Goal: Information Seeking & Learning: Learn about a topic

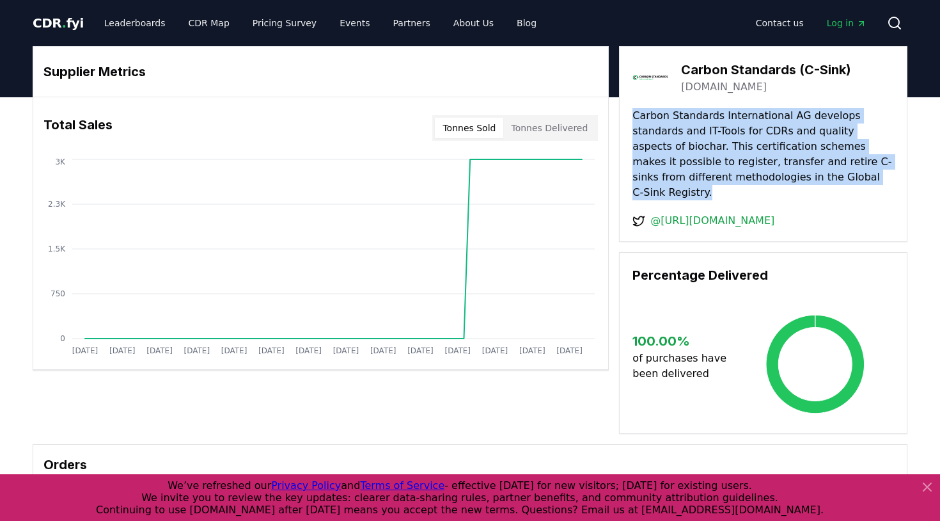
drag, startPoint x: 636, startPoint y: 118, endPoint x: 781, endPoint y: 170, distance: 154.0
click at [781, 170] on p "Carbon Standards International AG develops standards and IT-Tools for CDRs and …" at bounding box center [764, 154] width 262 height 92
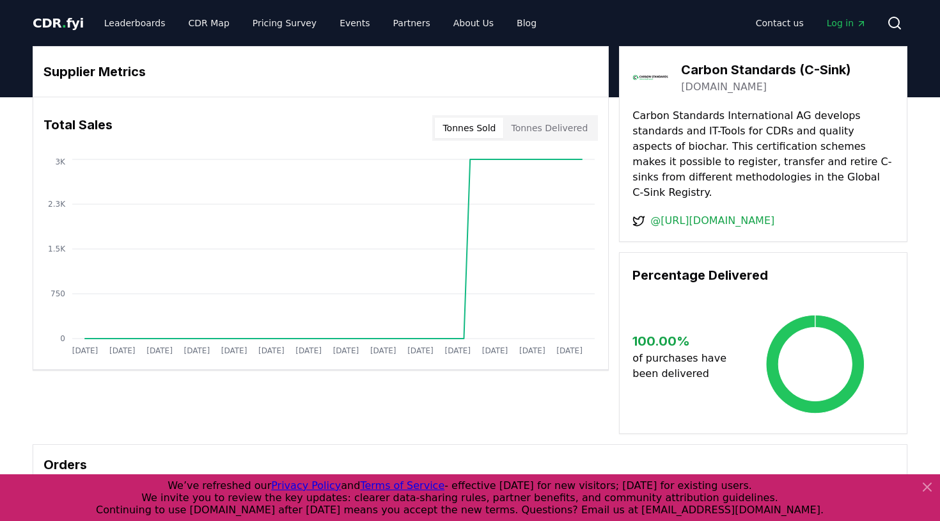
click at [780, 173] on p "Carbon Standards International AG develops standards and IT-Tools for CDRs and …" at bounding box center [764, 154] width 262 height 92
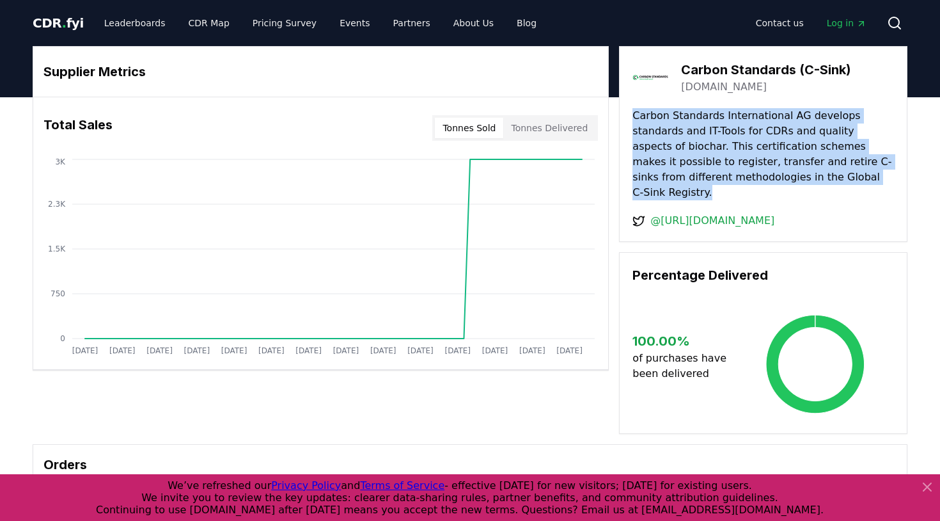
drag, startPoint x: 778, startPoint y: 173, endPoint x: 634, endPoint y: 115, distance: 155.3
click at [634, 115] on p "Carbon Standards International AG develops standards and IT-Tools for CDRs and …" at bounding box center [764, 154] width 262 height 92
click at [681, 131] on p "Carbon Standards International AG develops standards and IT-Tools for CDRs and …" at bounding box center [764, 154] width 262 height 92
drag, startPoint x: 633, startPoint y: 115, endPoint x: 768, endPoint y: 173, distance: 146.7
click at [768, 173] on p "Carbon Standards International AG develops standards and IT-Tools for CDRs and …" at bounding box center [764, 154] width 262 height 92
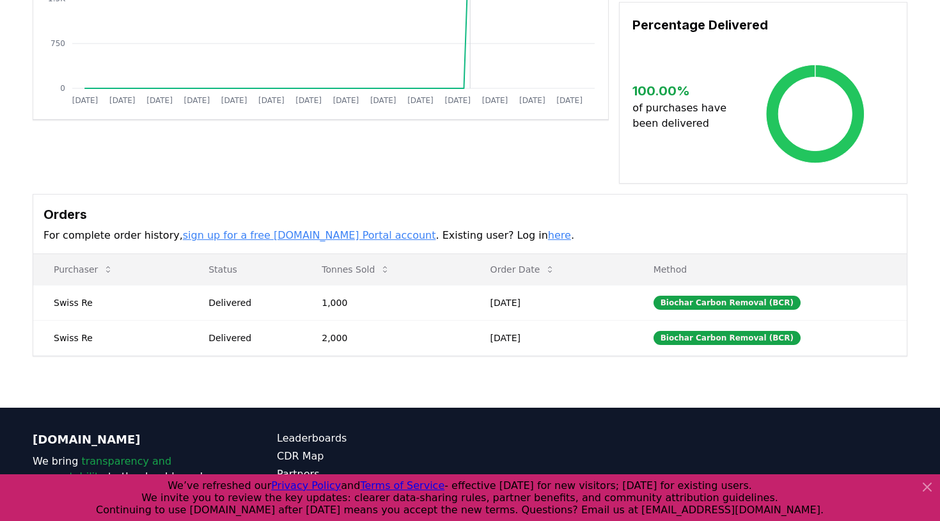
scroll to position [251, 0]
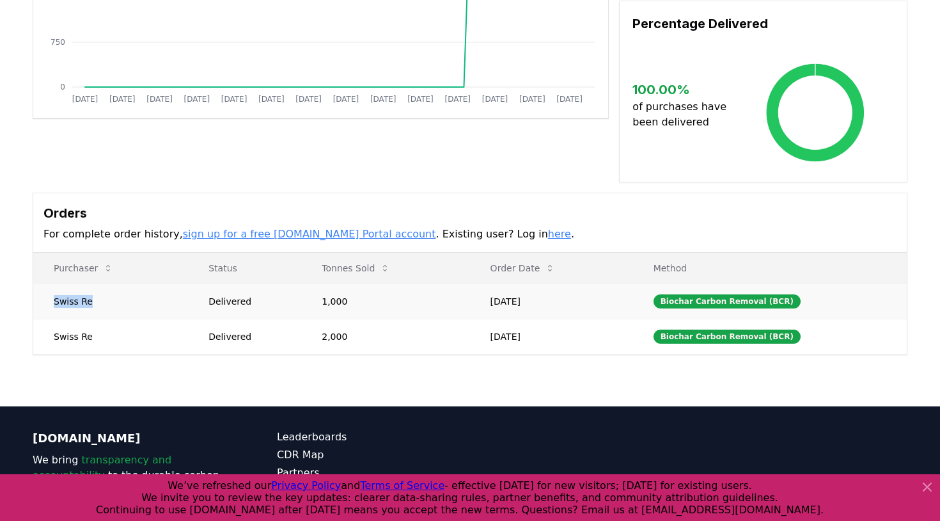
drag, startPoint x: 102, startPoint y: 299, endPoint x: 54, endPoint y: 299, distance: 48.6
click at [52, 299] on td "Swiss Re" at bounding box center [110, 300] width 155 height 35
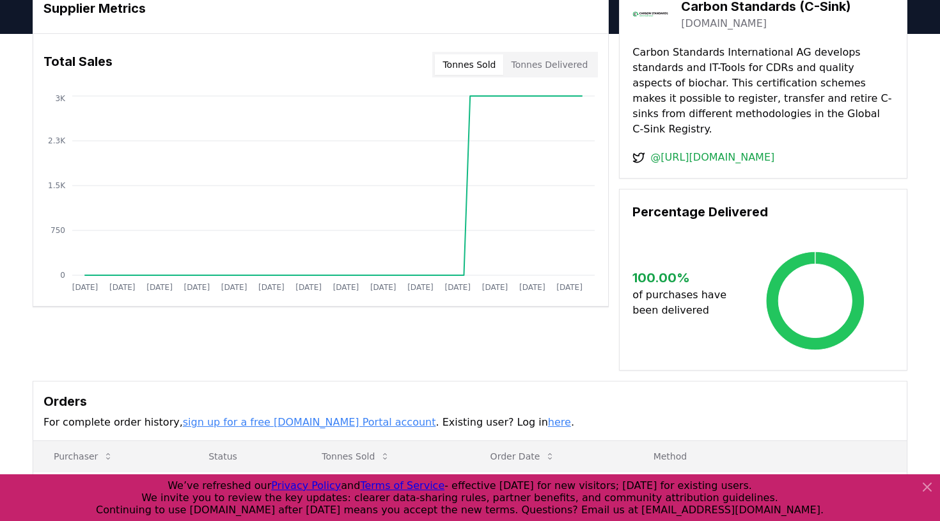
scroll to position [63, 0]
